Goal: Register for event/course

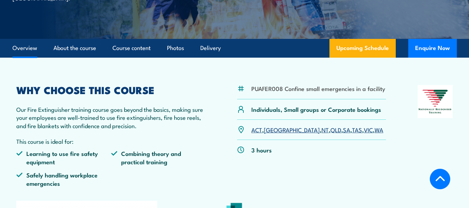
click at [343, 132] on link "SA" at bounding box center [346, 129] width 7 height 8
